Goal: Task Accomplishment & Management: Use online tool/utility

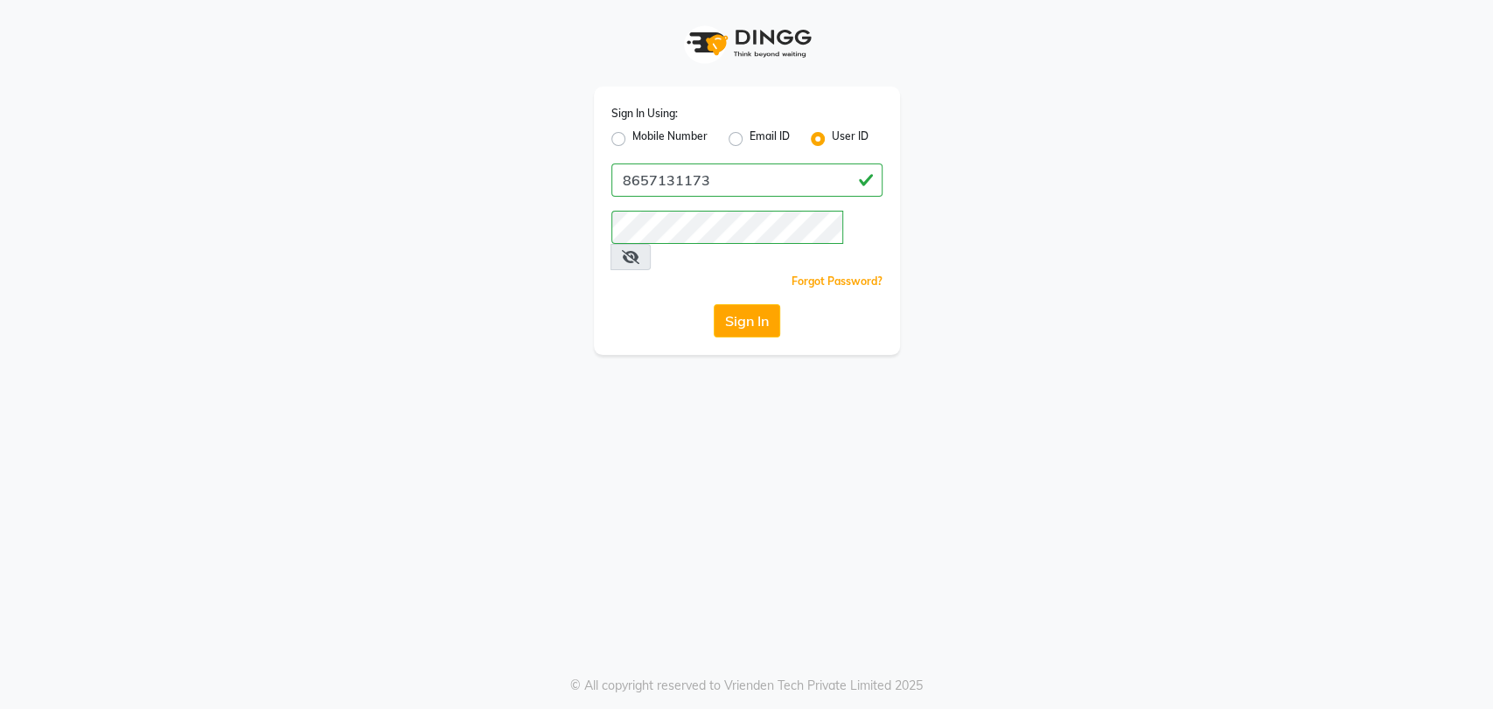
click at [541, 194] on div "Sign In Using: Mobile Number Email ID User ID 8657131173 Remember me Forgot Pas…" at bounding box center [746, 177] width 997 height 355
drag, startPoint x: 543, startPoint y: 194, endPoint x: 686, endPoint y: 201, distance: 143.6
click at [686, 201] on div "Sign In Using: Mobile Number Email ID User ID 8657131173 Remember me Forgot Pas…" at bounding box center [746, 177] width 997 height 355
click at [724, 186] on input "8657131173" at bounding box center [746, 180] width 271 height 33
drag, startPoint x: 724, startPoint y: 186, endPoint x: 606, endPoint y: 187, distance: 118.1
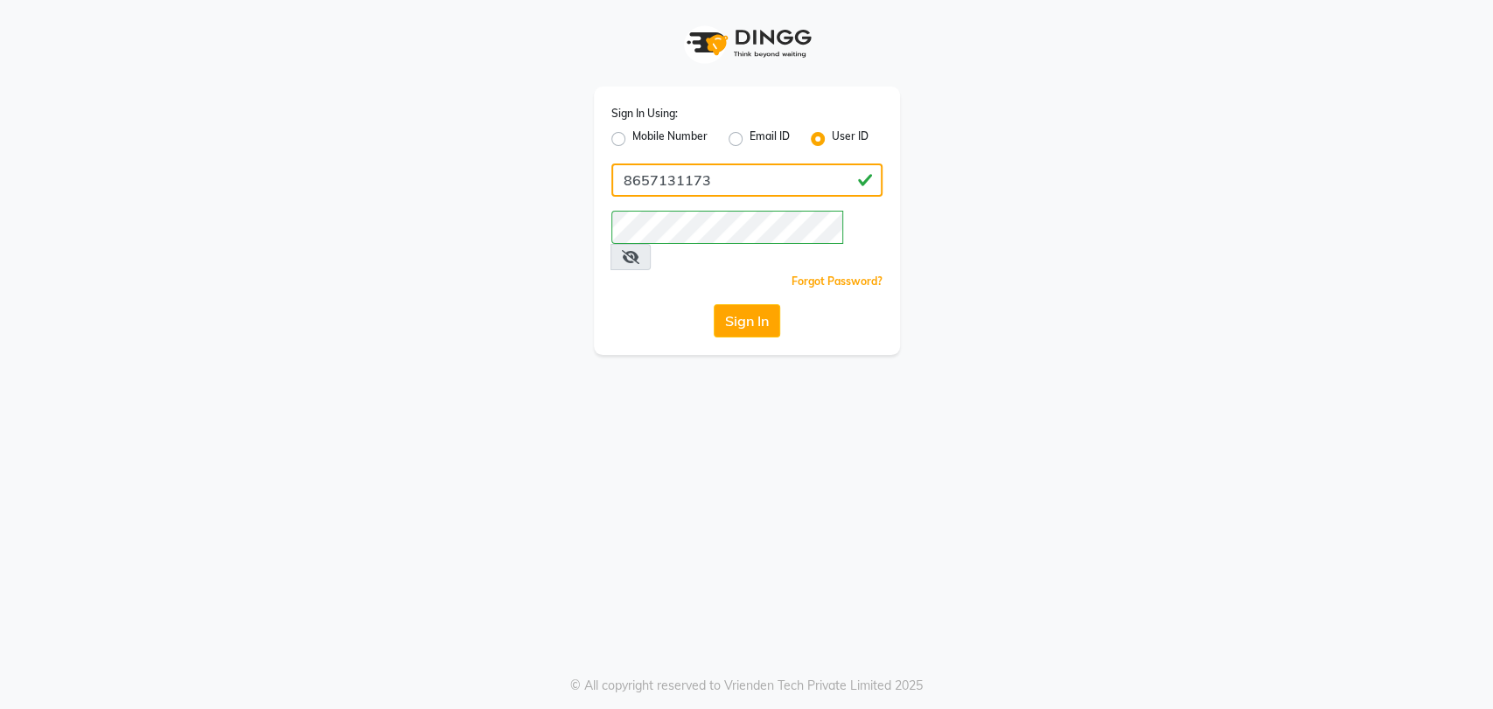
click at [606, 187] on div "Sign In Using: Mobile Number Email ID User ID 8657131173 Remember me Forgot Pas…" at bounding box center [747, 221] width 306 height 268
type input "magic"
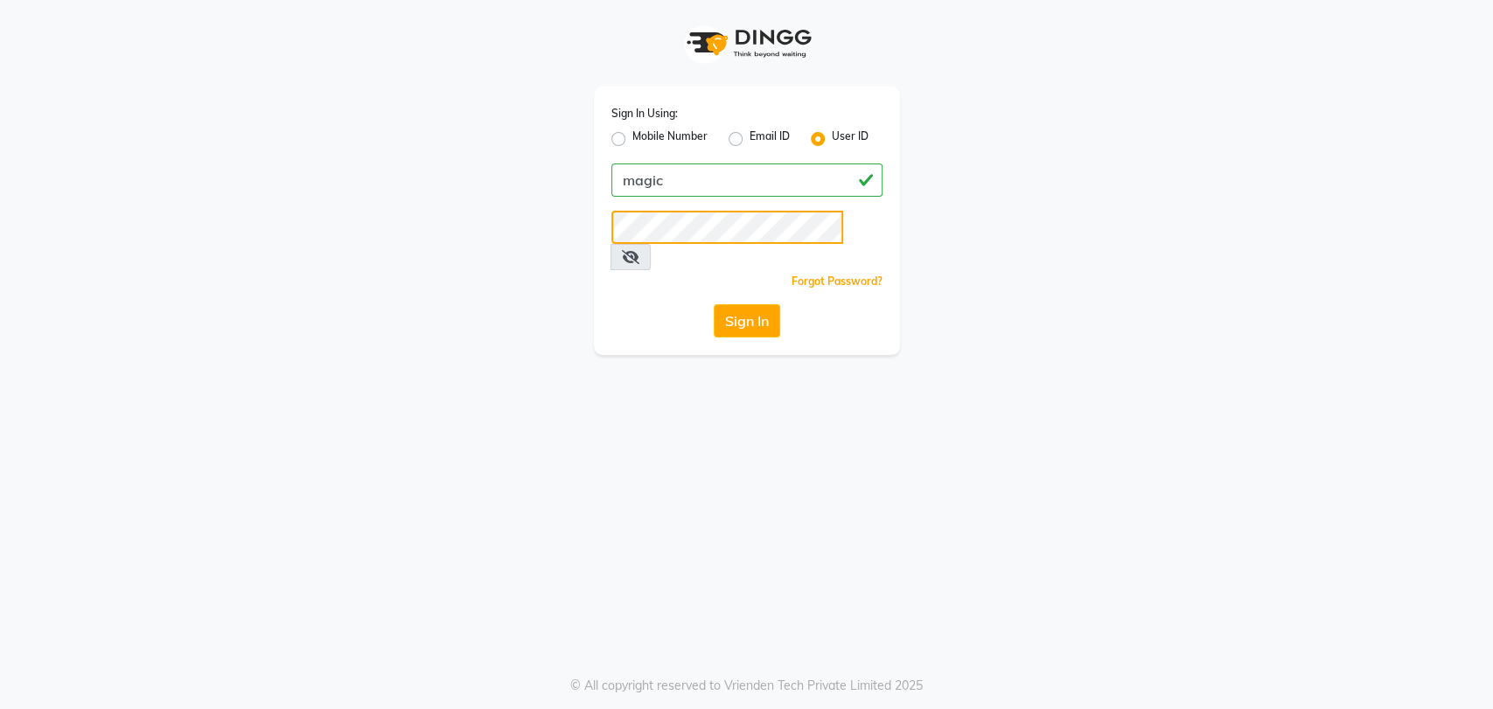
click at [714, 304] on button "Sign In" at bounding box center [747, 320] width 66 height 33
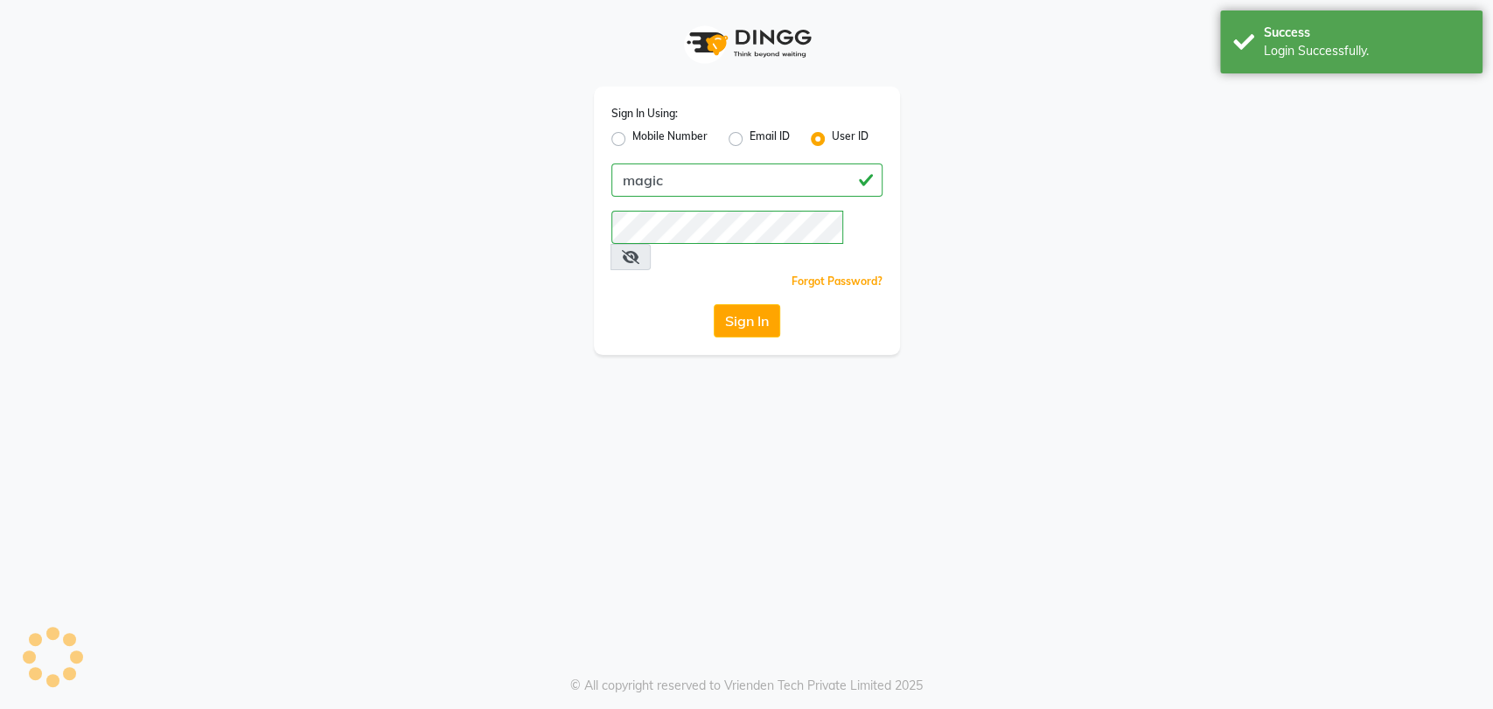
select select "56"
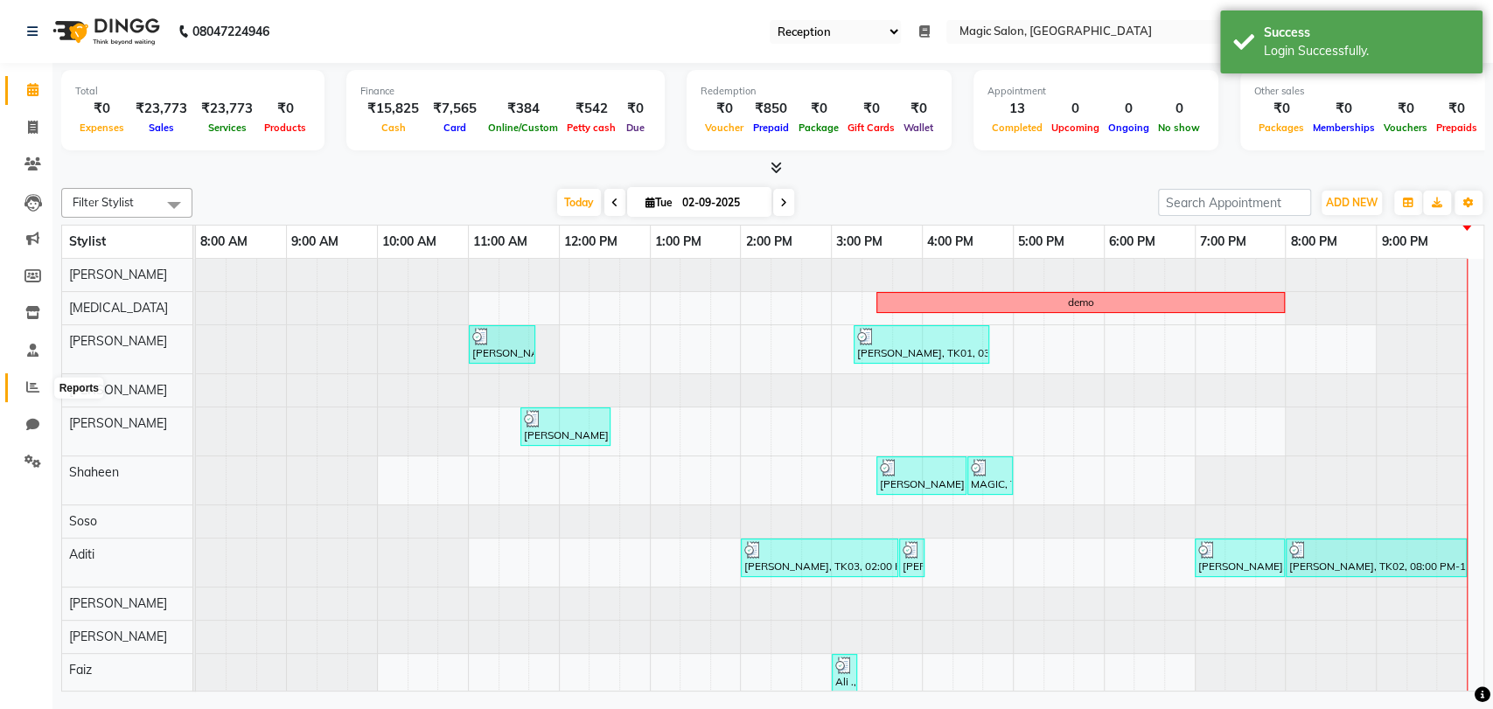
click at [30, 385] on icon at bounding box center [32, 386] width 13 height 13
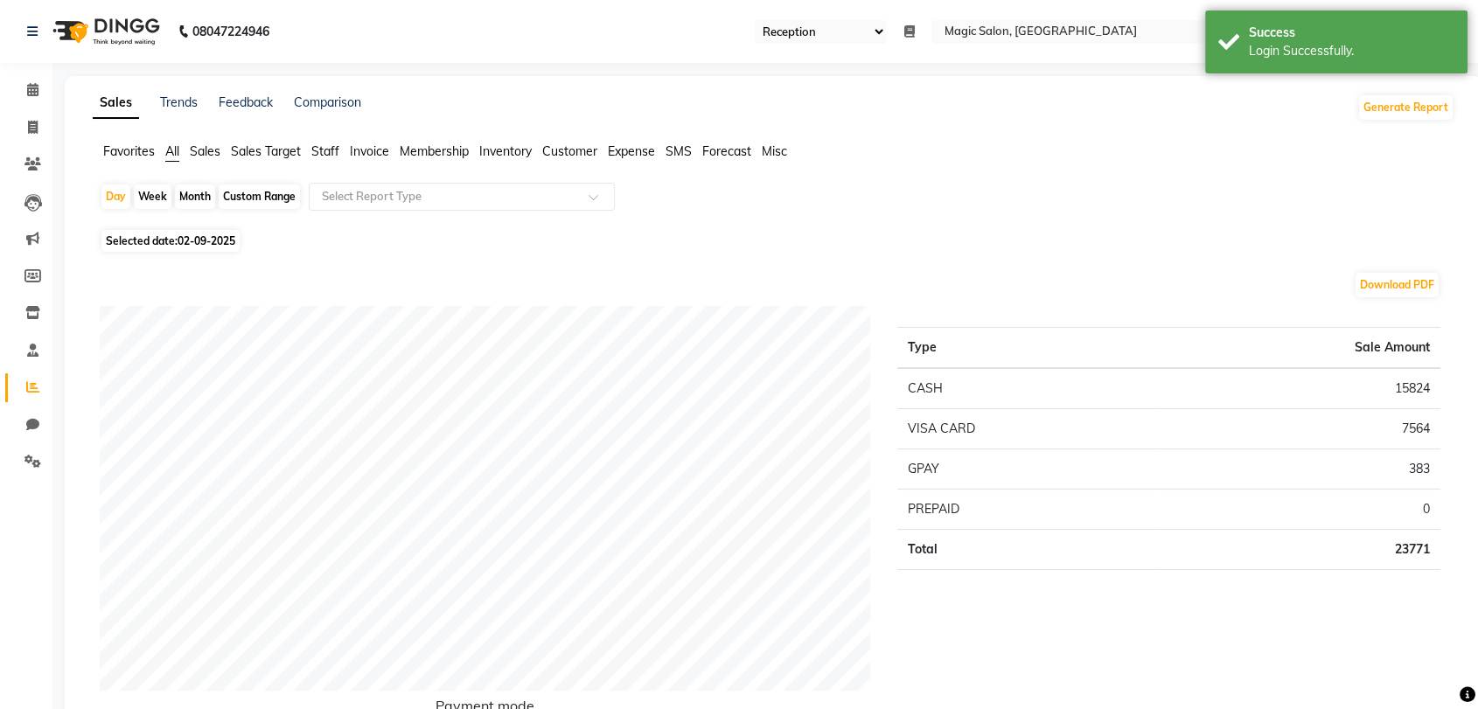
click at [205, 157] on span "Sales" at bounding box center [205, 151] width 31 height 16
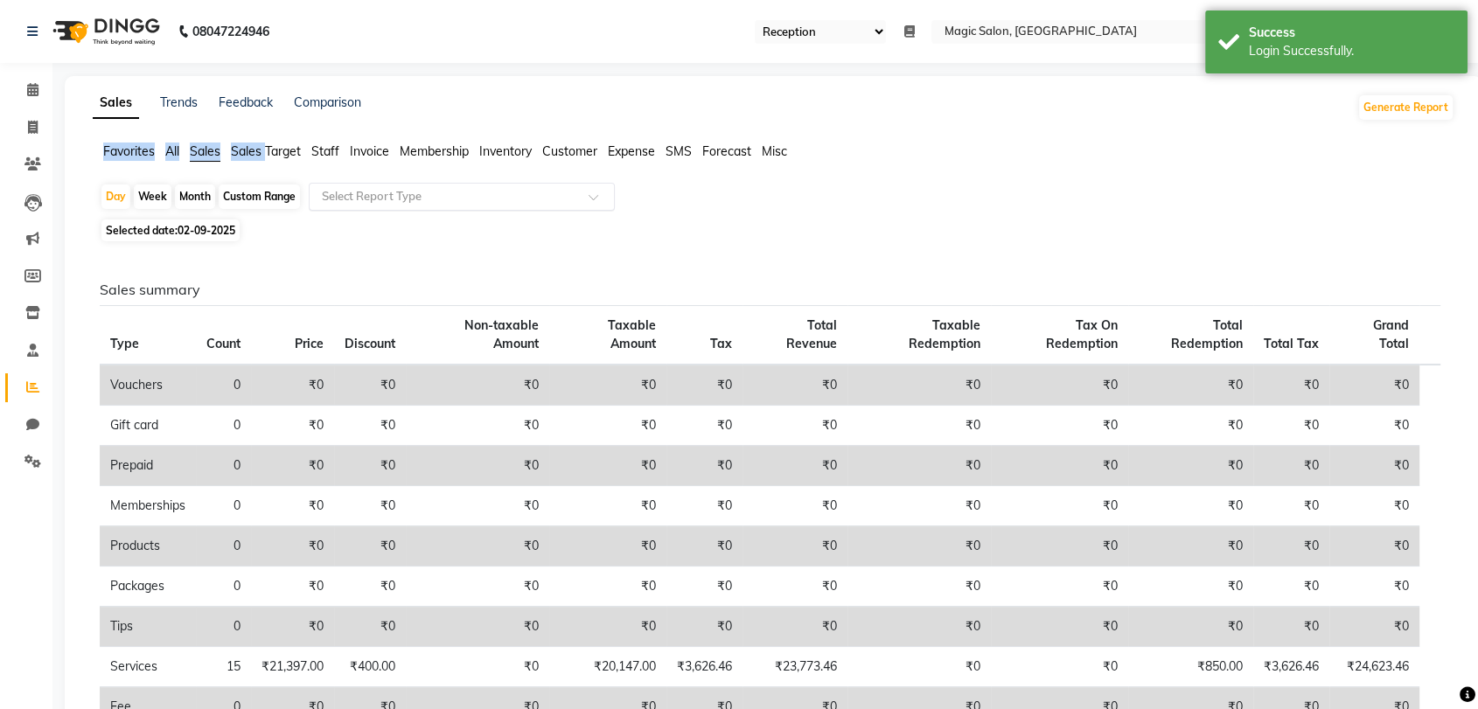
click at [553, 205] on input "text" at bounding box center [444, 196] width 252 height 17
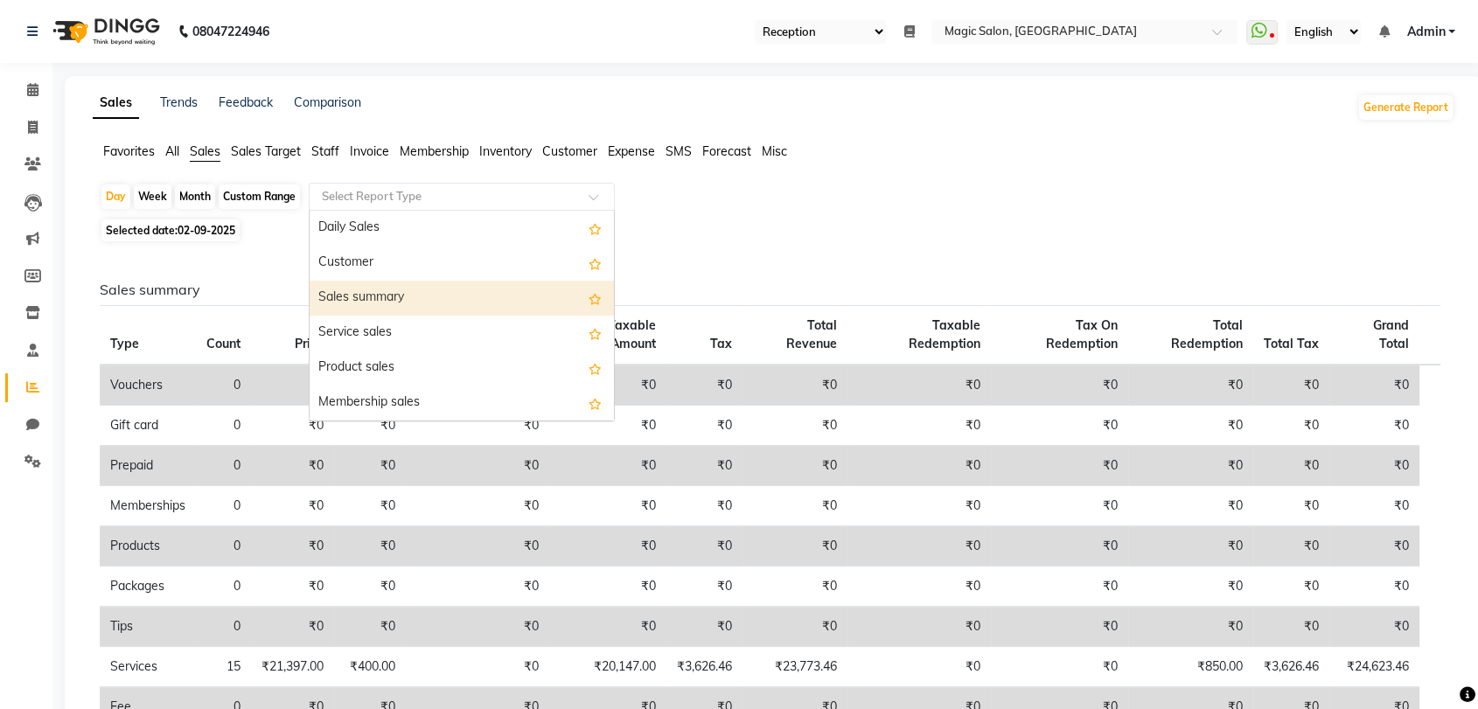
click at [422, 295] on div "Sales summary" at bounding box center [462, 298] width 304 height 35
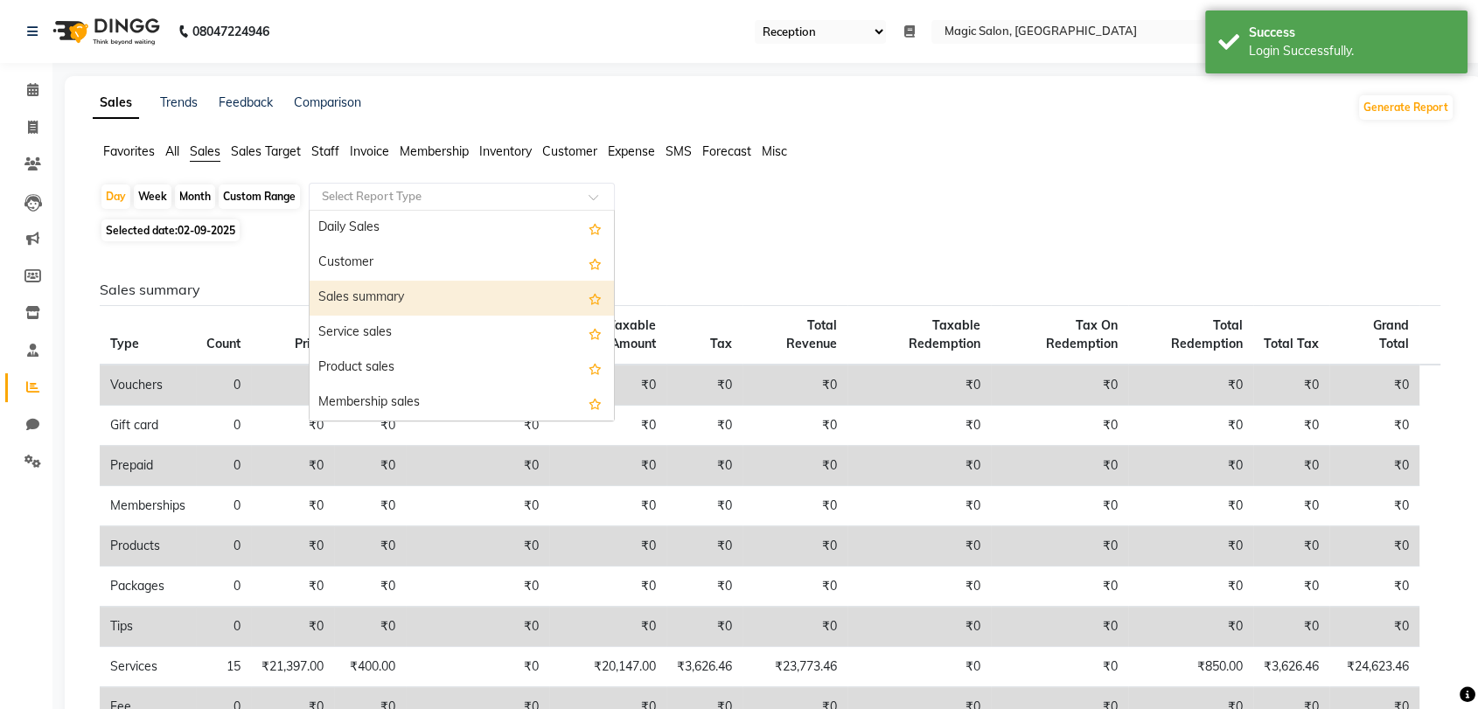
select select "full_report"
select select "csv"
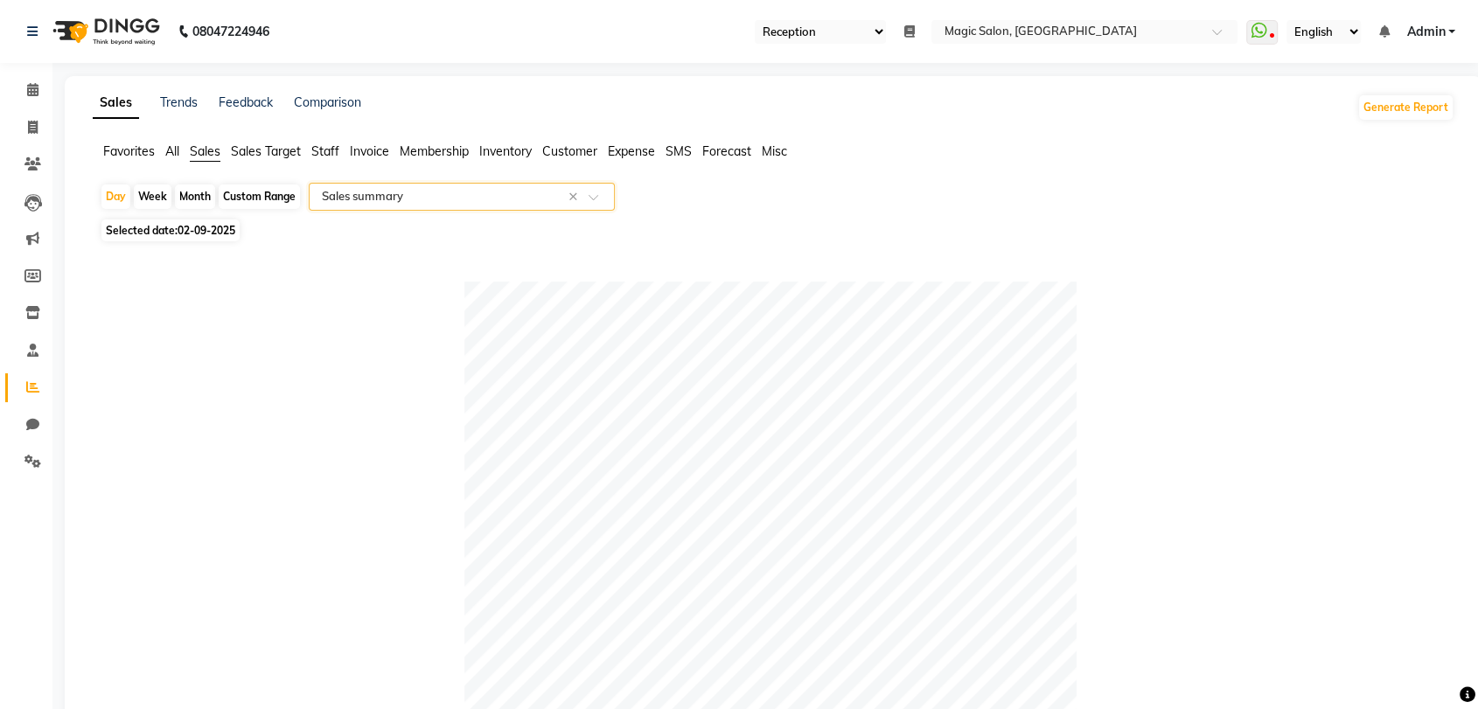
click at [199, 202] on div "Month" at bounding box center [195, 197] width 40 height 24
select select "9"
select select "2025"
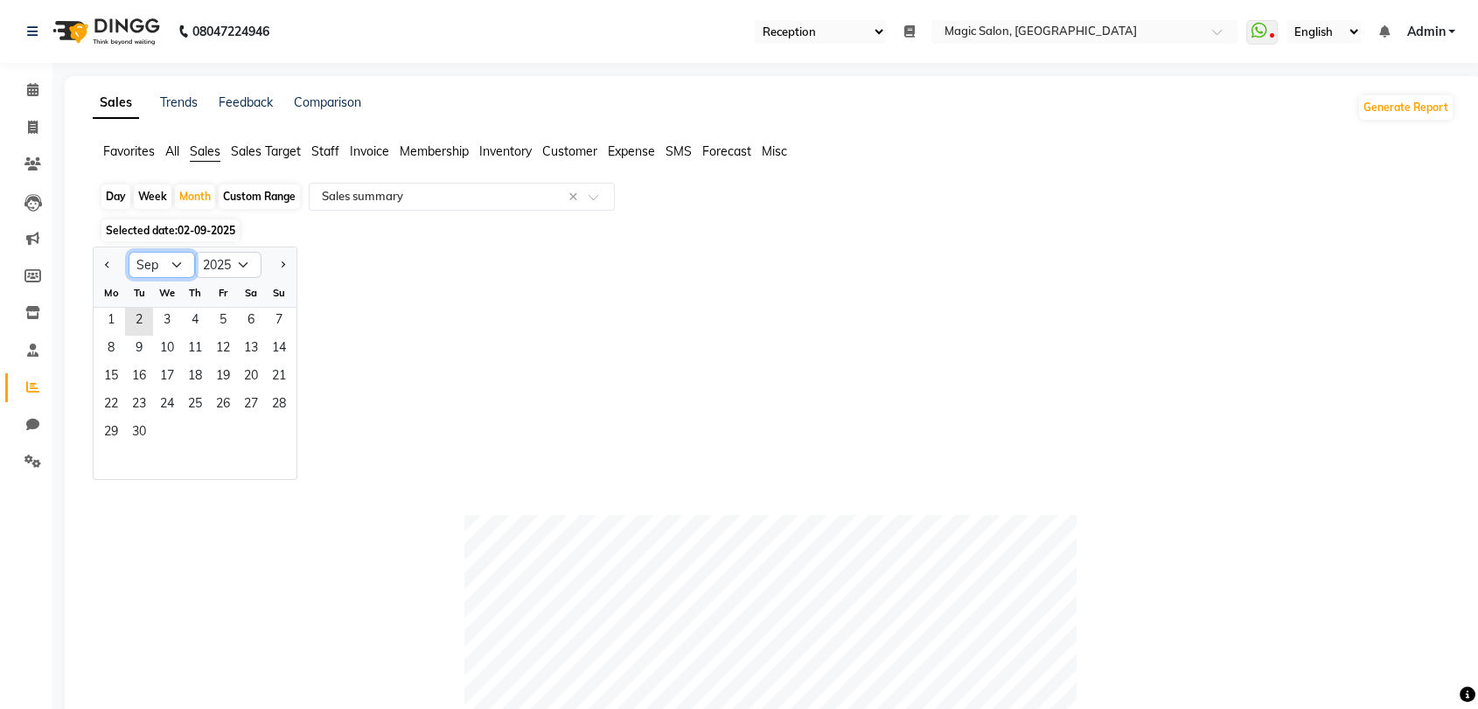
click at [189, 268] on select "Jan Feb Mar Apr May Jun [DATE] Aug Sep Oct Nov Dec" at bounding box center [162, 265] width 66 height 26
select select "8"
click at [129, 252] on select "Jan Feb Mar Apr May Jun [DATE] Aug Sep Oct Nov Dec" at bounding box center [162, 265] width 66 height 26
click at [224, 311] on span "1" at bounding box center [223, 322] width 28 height 28
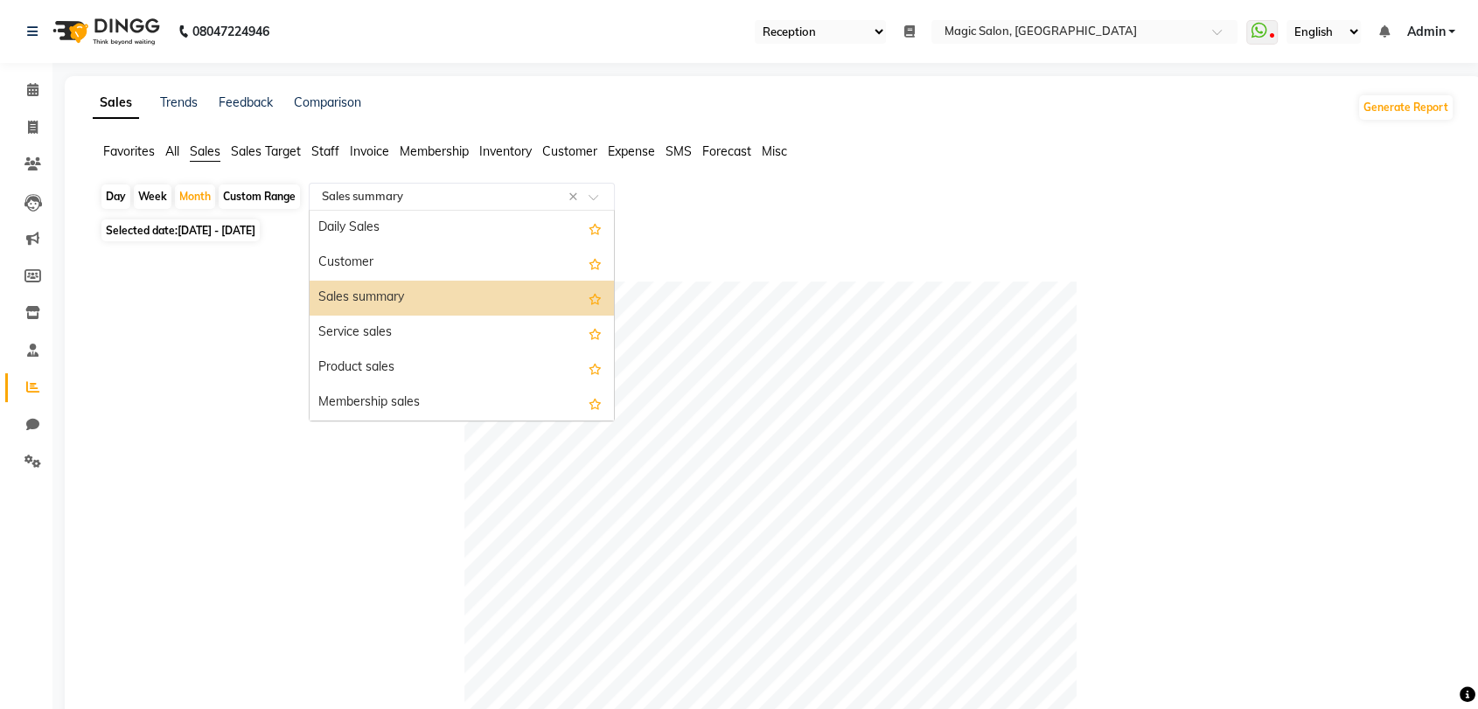
click at [393, 190] on input "text" at bounding box center [444, 196] width 252 height 17
click at [326, 146] on span "Staff" at bounding box center [325, 151] width 28 height 16
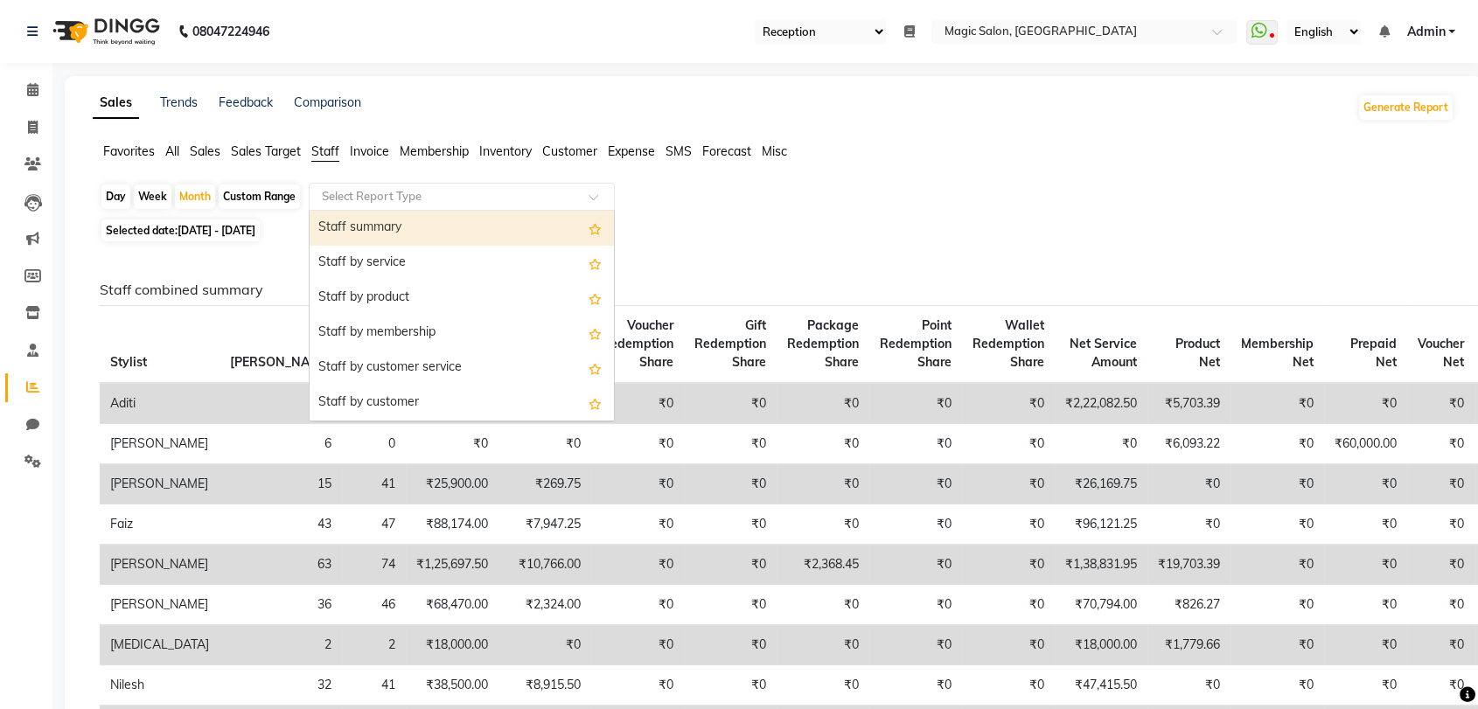
click at [401, 204] on input "text" at bounding box center [444, 196] width 252 height 17
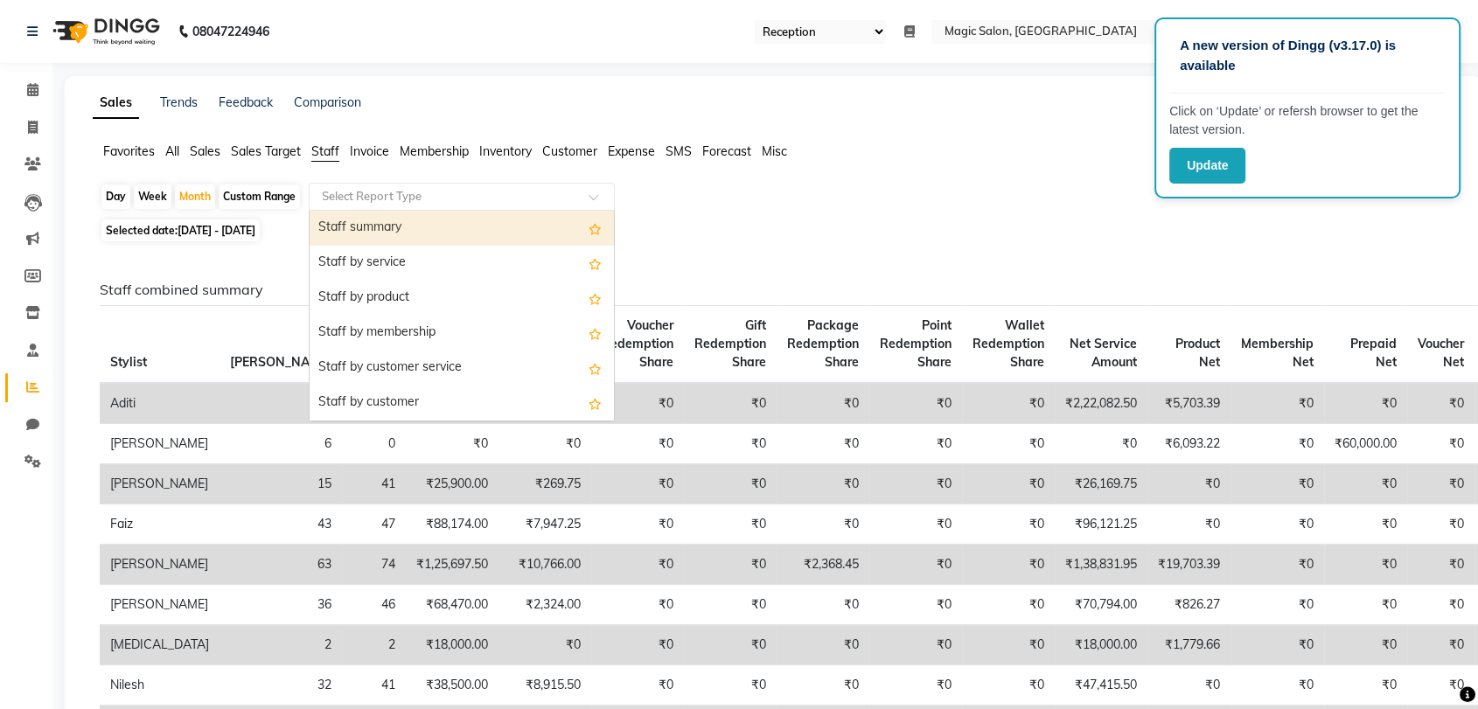
click at [399, 225] on div "Staff summary" at bounding box center [462, 228] width 304 height 35
select select "full_report"
select select "csv"
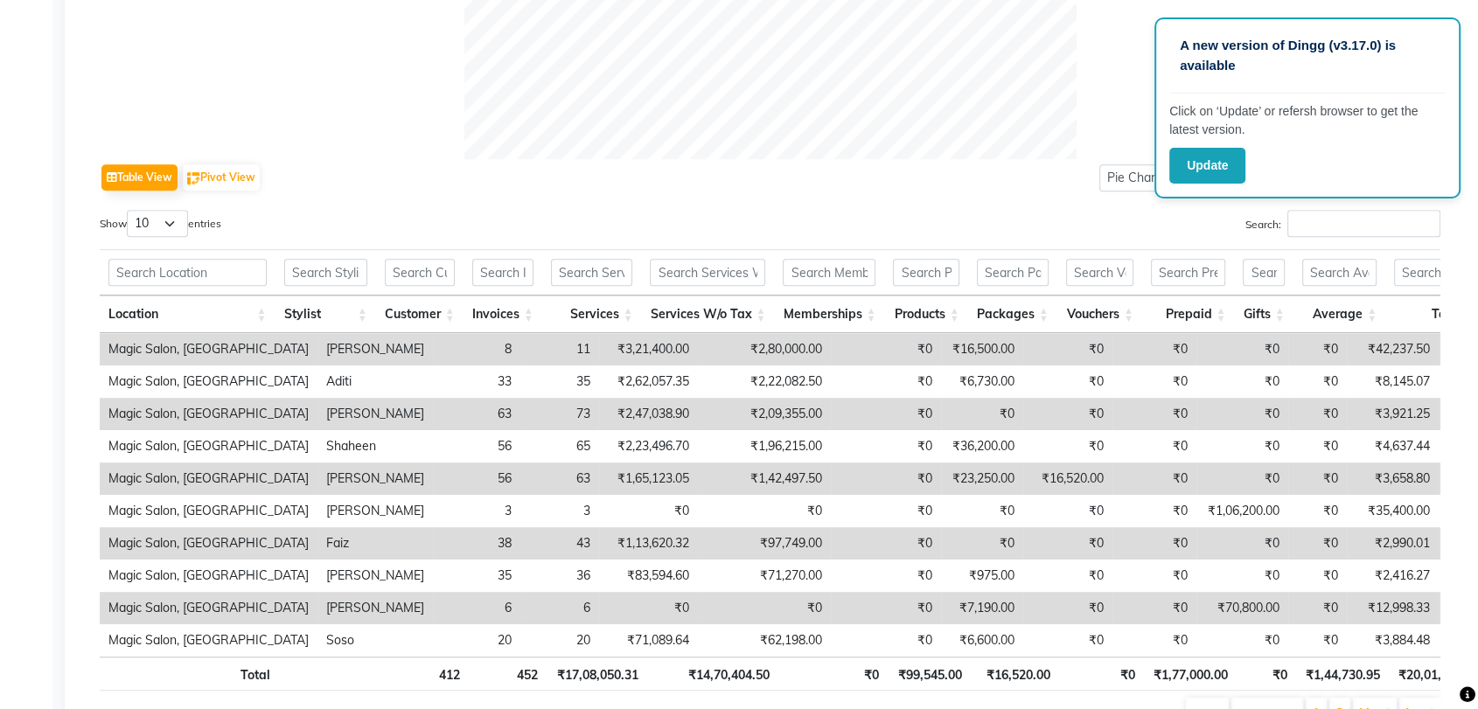
scroll to position [765, 0]
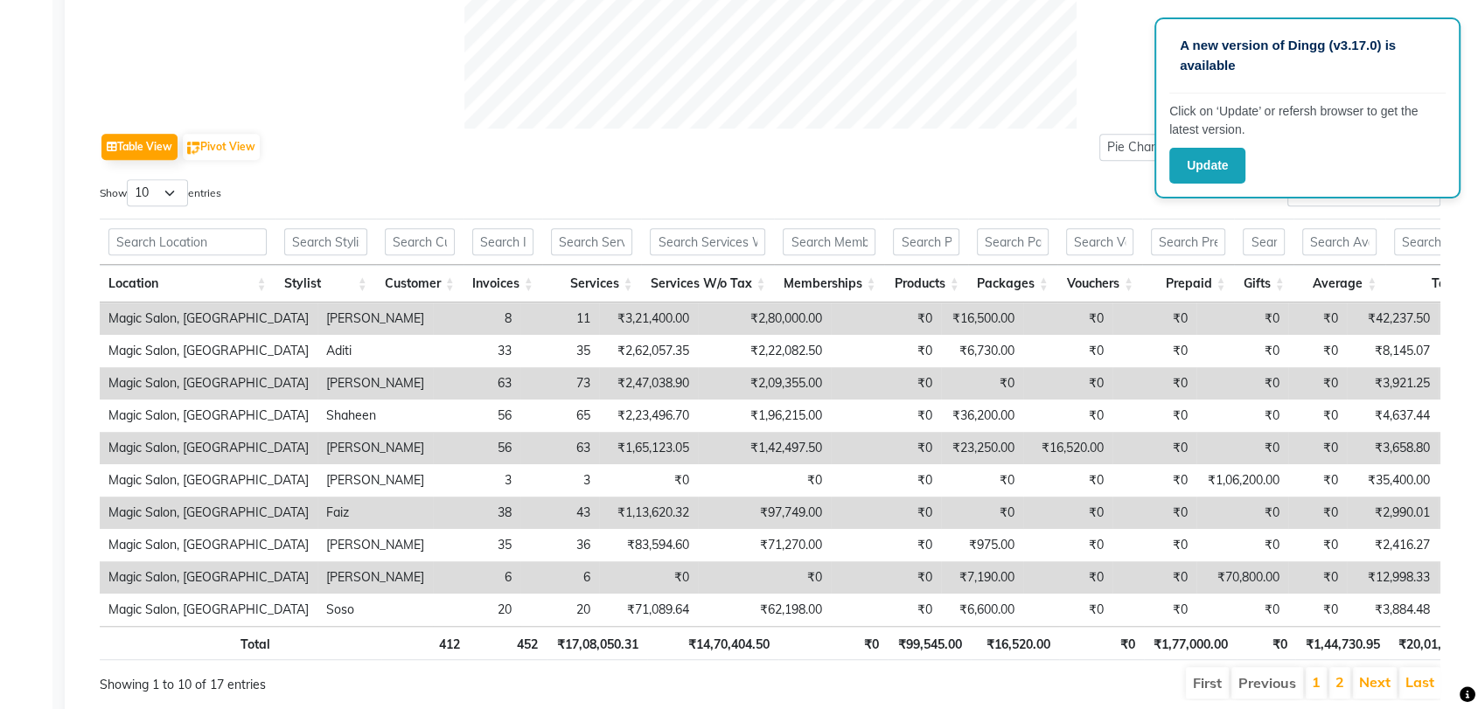
click at [1449, 554] on div "Table View Pivot View Pie Chart Bar Chart Select Full Report Filtered Report Se…" at bounding box center [770, 97] width 1369 height 1233
click at [1343, 689] on link "2" at bounding box center [1339, 681] width 9 height 17
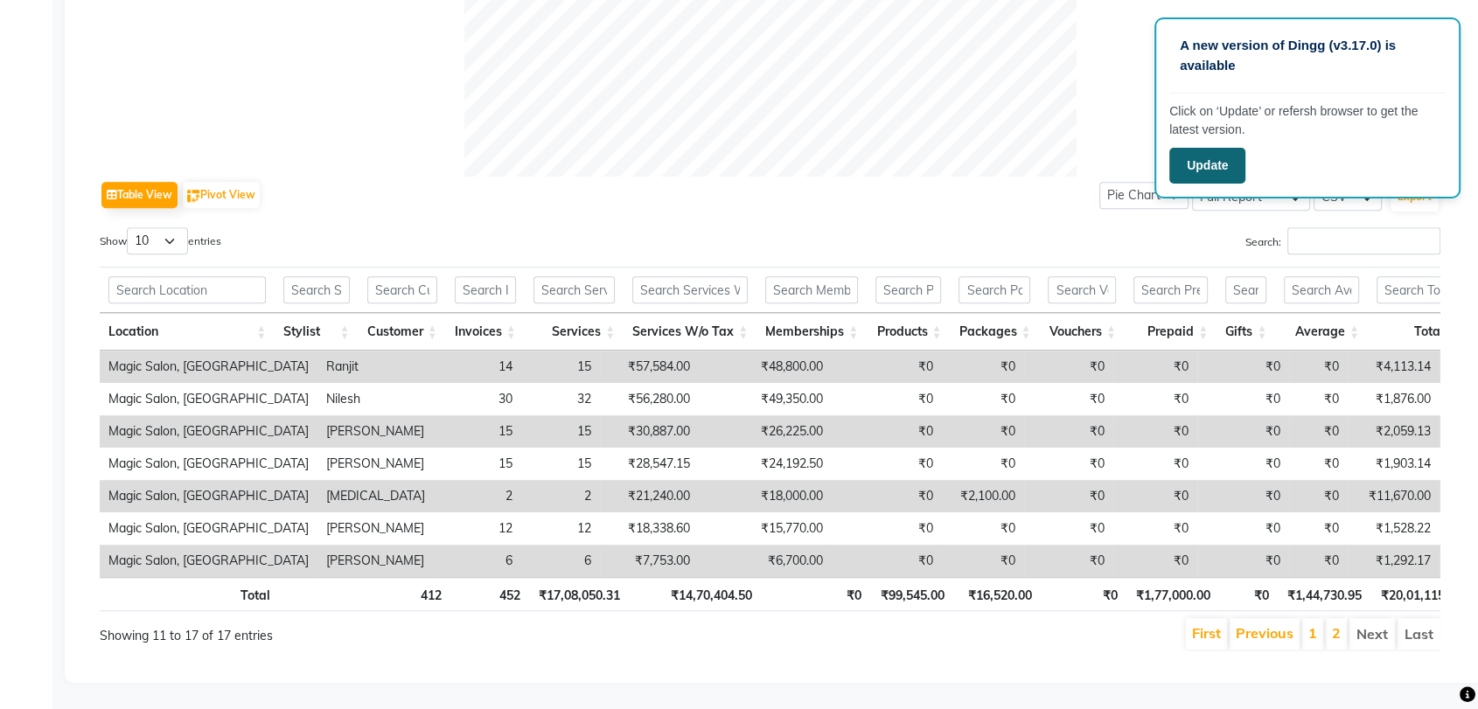
click at [1217, 178] on button "Update" at bounding box center [1207, 166] width 76 height 36
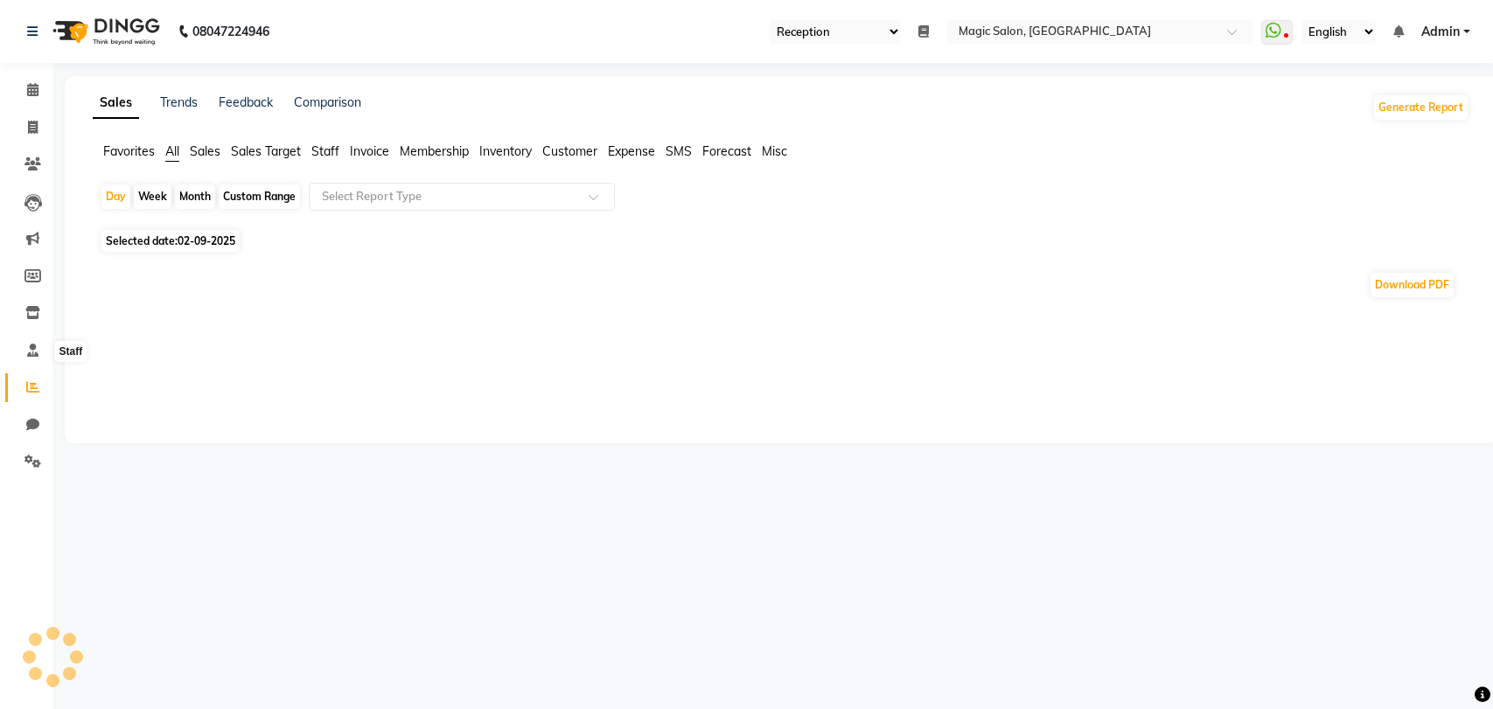
select select "56"
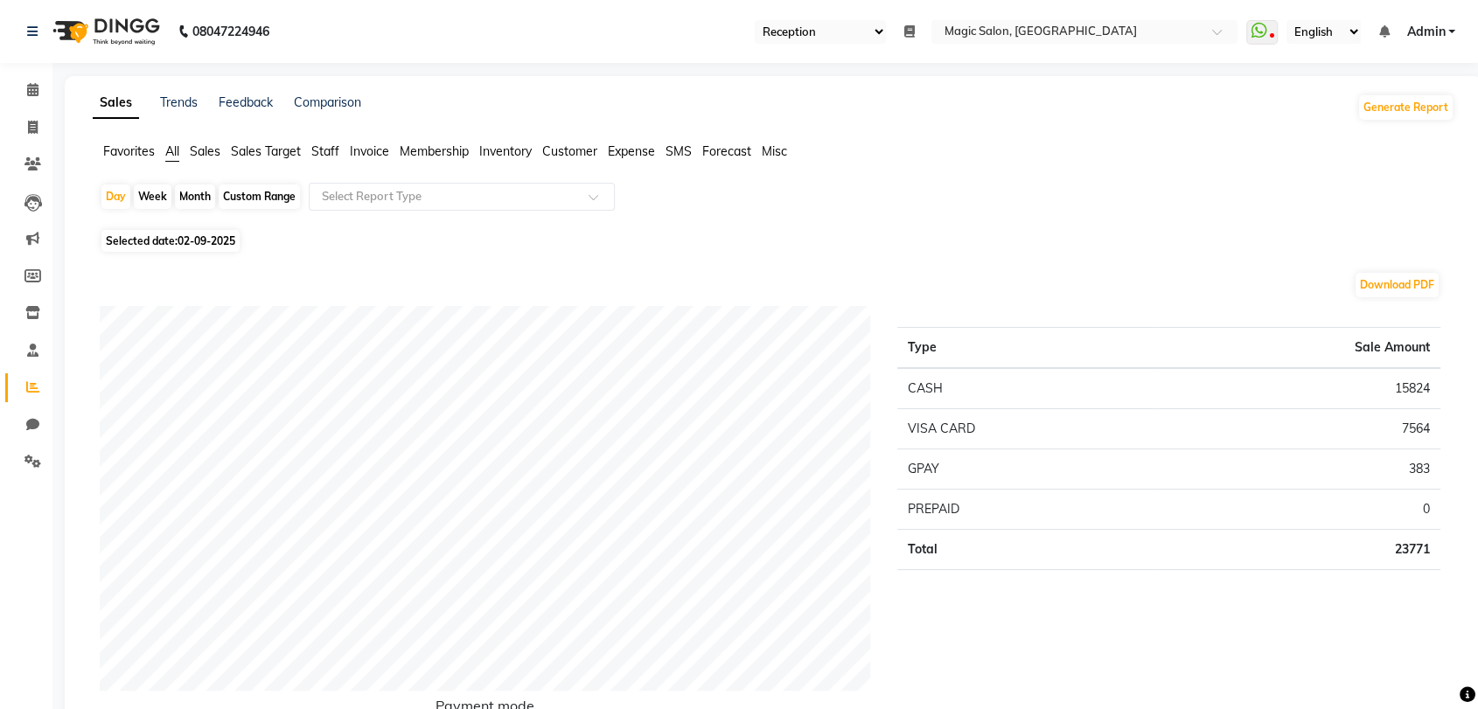
click at [326, 150] on span "Staff" at bounding box center [325, 151] width 28 height 16
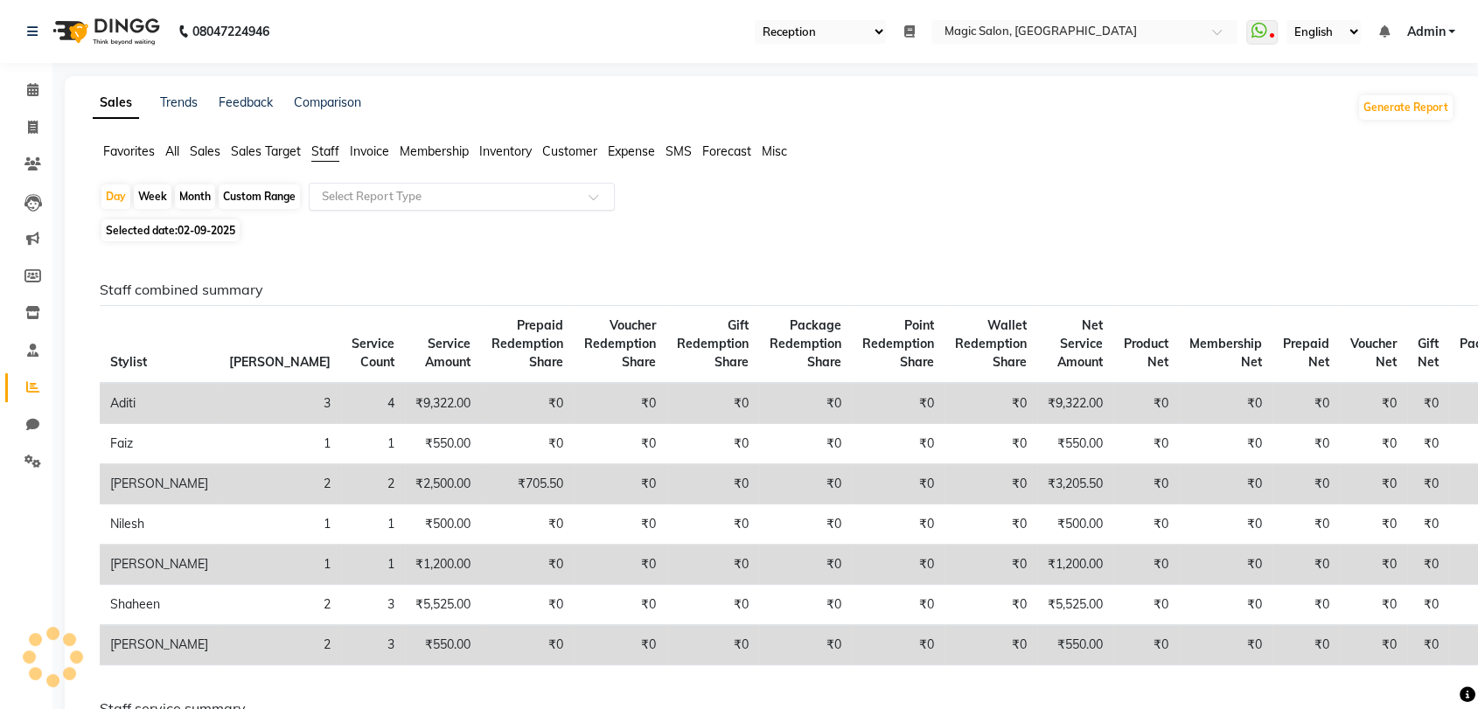
click at [414, 205] on div "Select Report Type" at bounding box center [462, 197] width 306 height 28
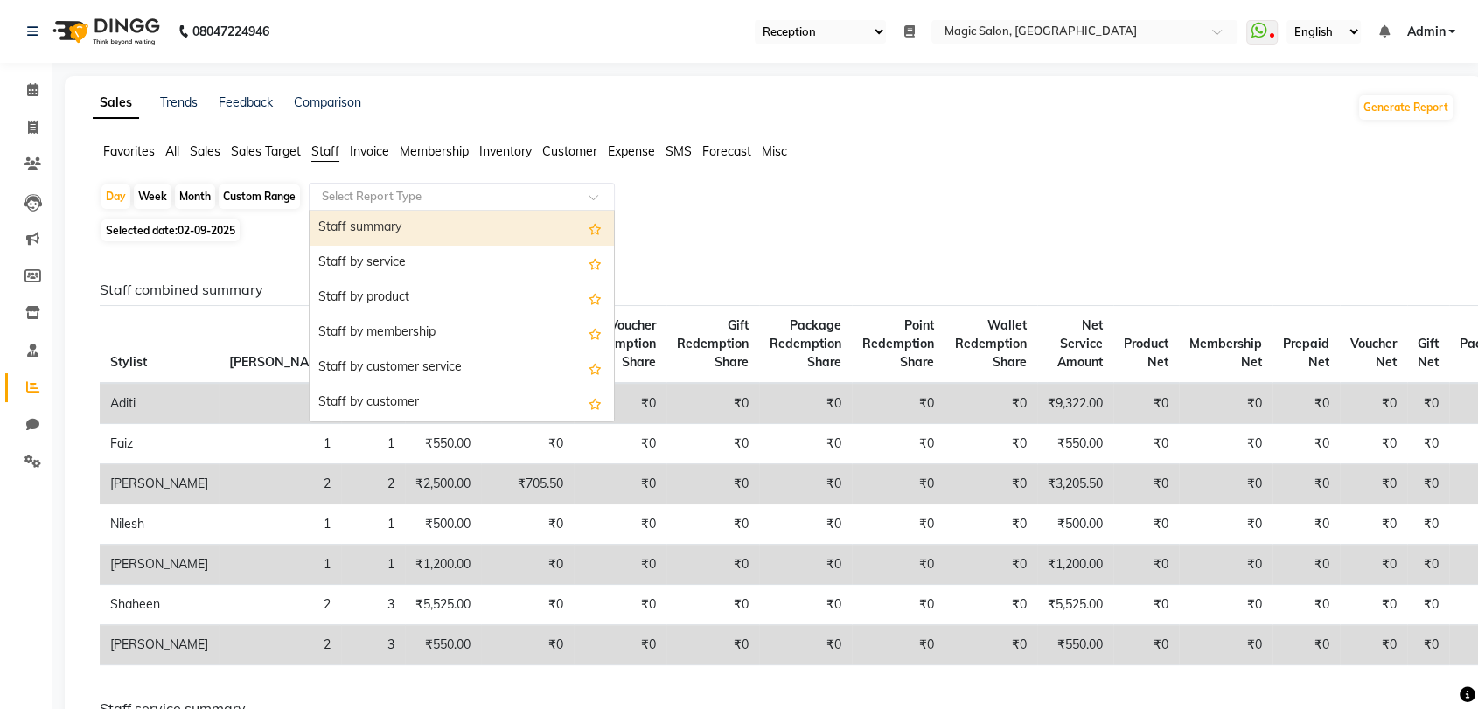
click at [414, 205] on div "Select Report Type" at bounding box center [462, 197] width 306 height 28
click at [414, 230] on div "Staff summary" at bounding box center [462, 228] width 304 height 35
select select "full_report"
select select "csv"
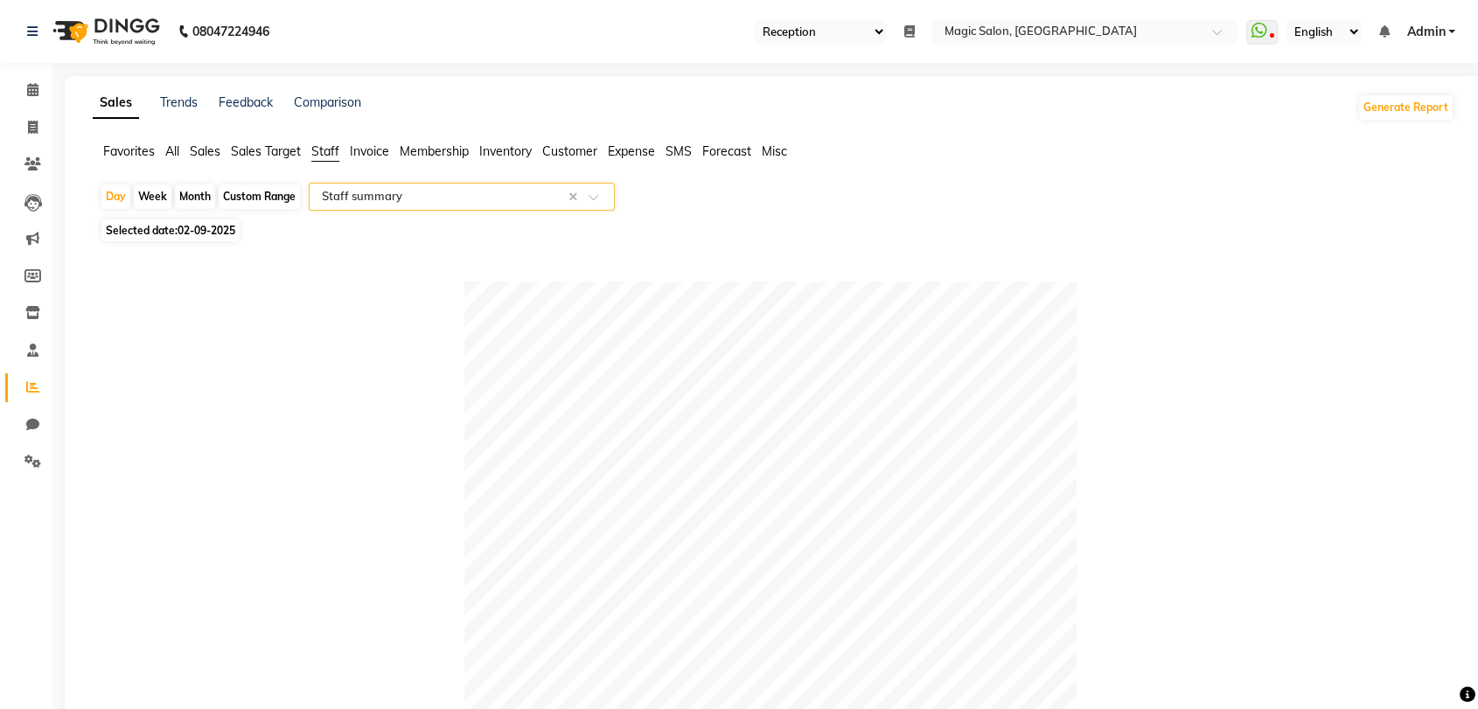
click at [190, 197] on div "Month" at bounding box center [195, 197] width 40 height 24
select select "9"
select select "2025"
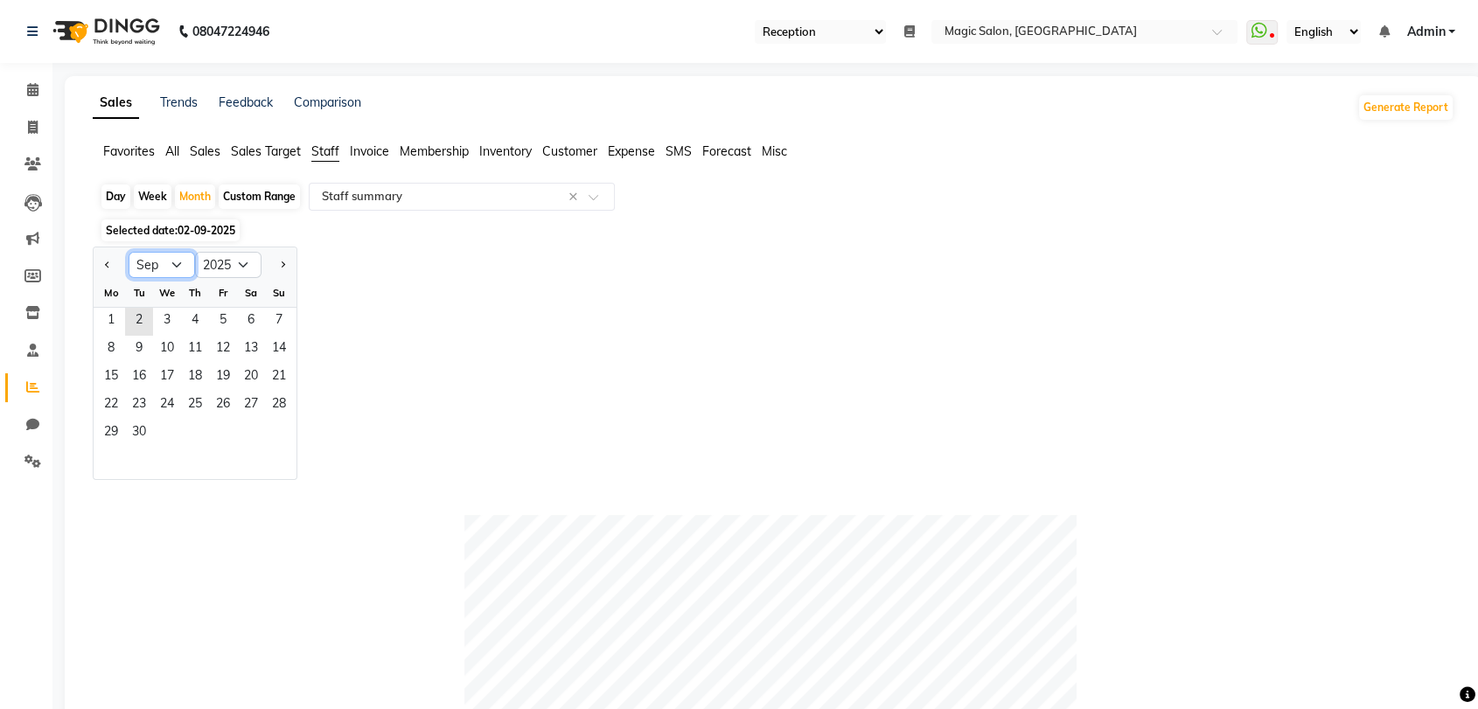
click at [175, 269] on select "Jan Feb Mar Apr May Jun [DATE] Aug Sep Oct Nov Dec" at bounding box center [162, 265] width 66 height 26
select select "8"
click at [129, 252] on select "Jan Feb Mar Apr May Jun [DATE] Aug Sep Oct Nov Dec" at bounding box center [162, 265] width 66 height 26
click at [212, 324] on span "1" at bounding box center [223, 322] width 28 height 28
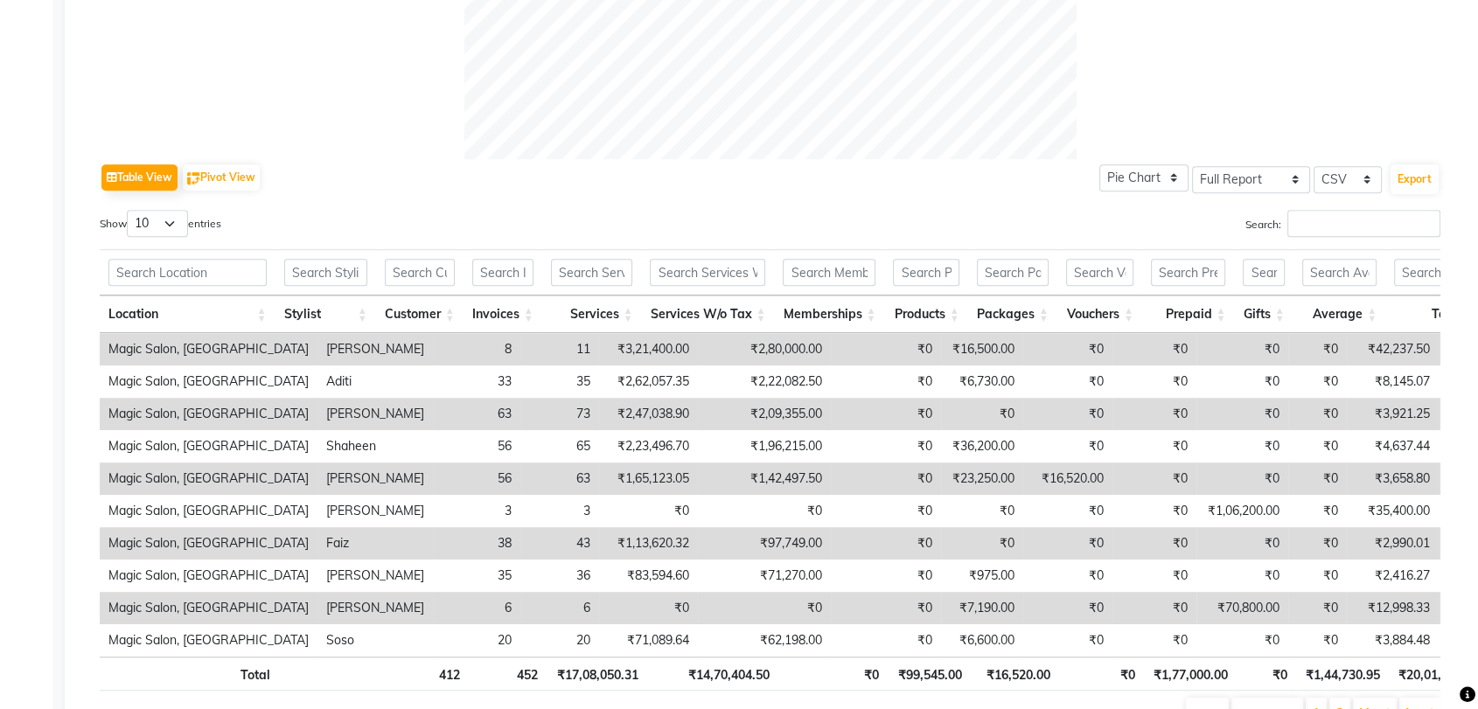
scroll to position [843, 0]
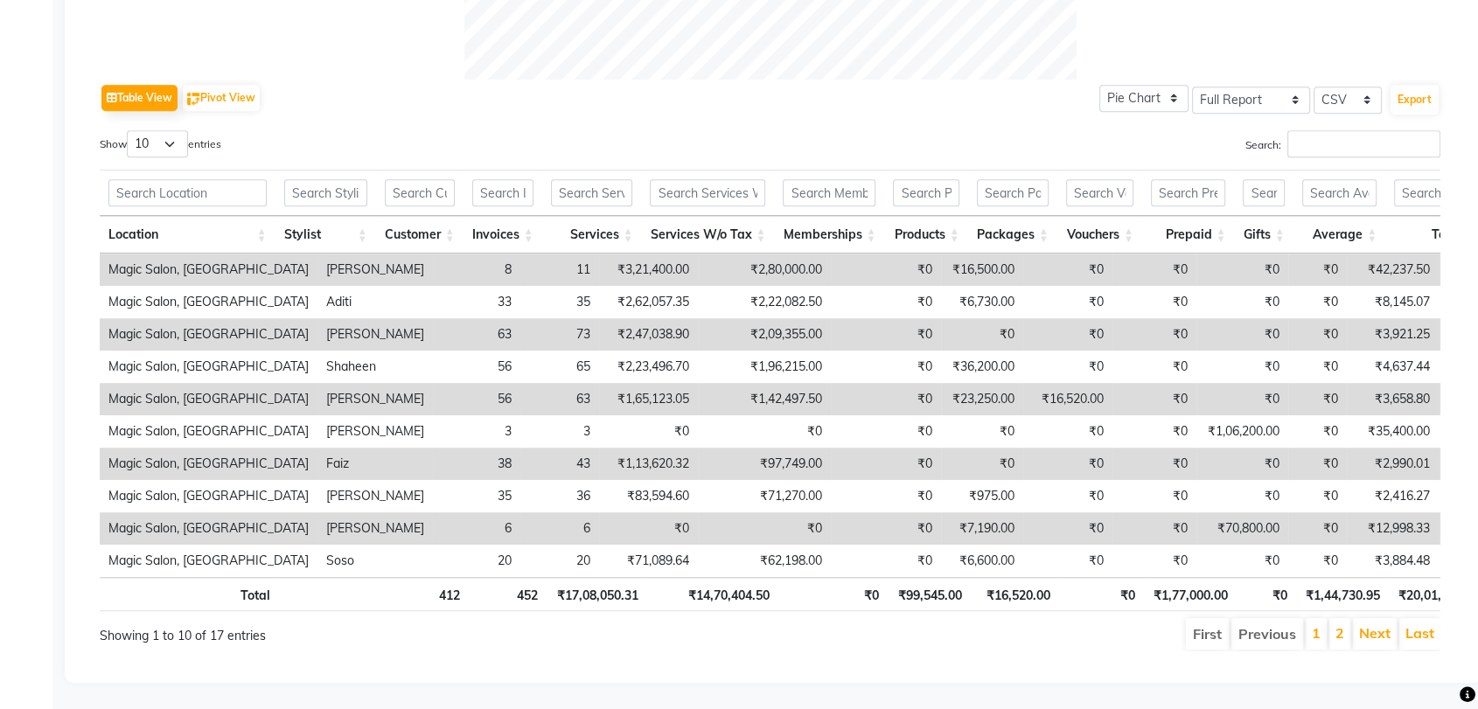
click at [1341, 624] on link "2" at bounding box center [1339, 632] width 9 height 17
